Goal: Find contact information: Find contact information

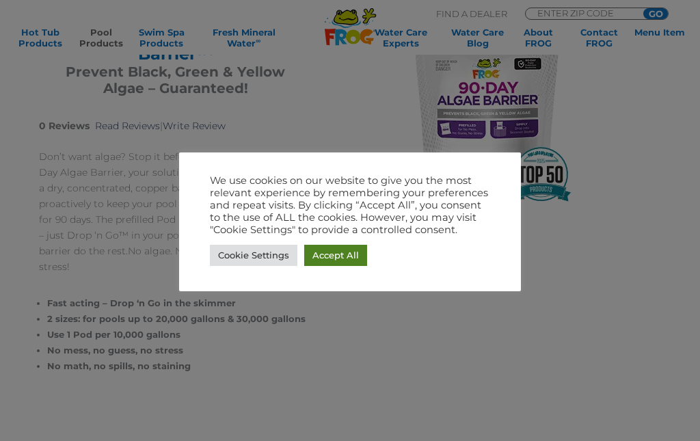
click at [364, 250] on link "Accept All" at bounding box center [335, 255] width 63 height 21
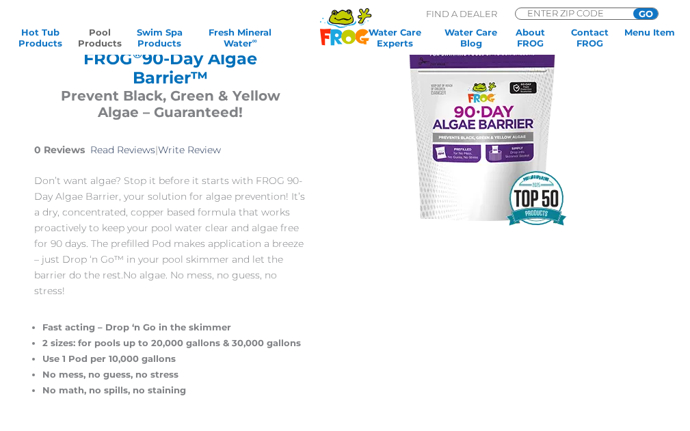
scroll to position [137, 0]
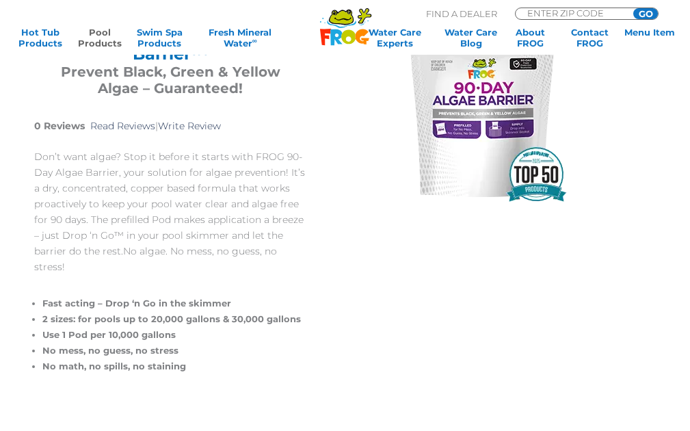
drag, startPoint x: 685, startPoint y: 36, endPoint x: 690, endPoint y: 45, distance: 10.1
click at [687, 46] on div ".st130{clip-path:url(#SVGID_2_);fill-rule:evenodd;clip-rule:evenodd;fill:#C3CC0…" at bounding box center [345, 28] width 690 height 56
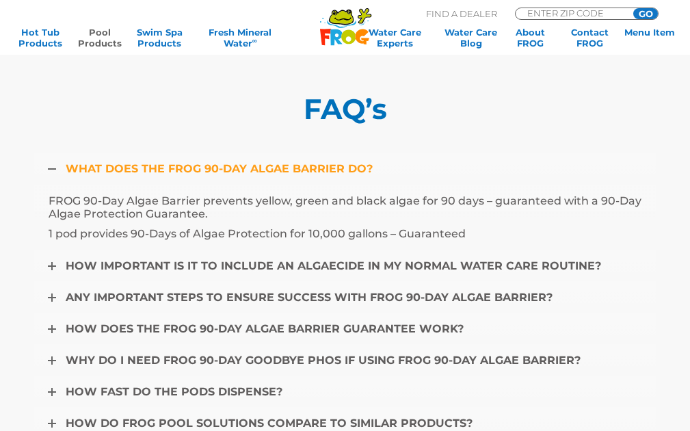
scroll to position [2591, 0]
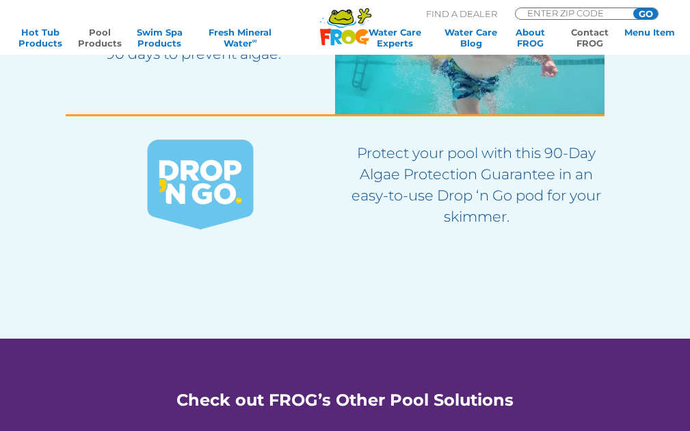
click at [591, 36] on link "Contact FROG" at bounding box center [589, 38] width 53 height 22
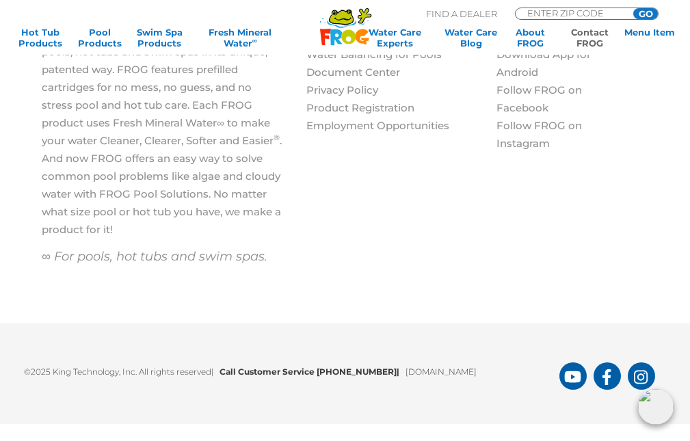
scroll to position [1863, 0]
drag, startPoint x: 383, startPoint y: 364, endPoint x: 321, endPoint y: 371, distance: 62.7
click at [321, 371] on p "©2025 King Technology, Inc. All rights reserved | Call Customer Service [PHONE_…" at bounding box center [291, 367] width 535 height 21
copy b "[PHONE_NUMBER]"
